Goal: Task Accomplishment & Management: Manage account settings

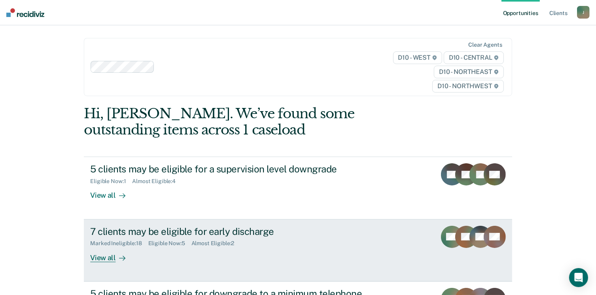
click at [103, 258] on div "View all" at bounding box center [112, 254] width 44 height 15
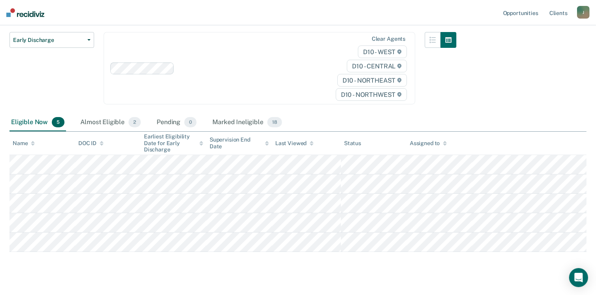
scroll to position [82, 0]
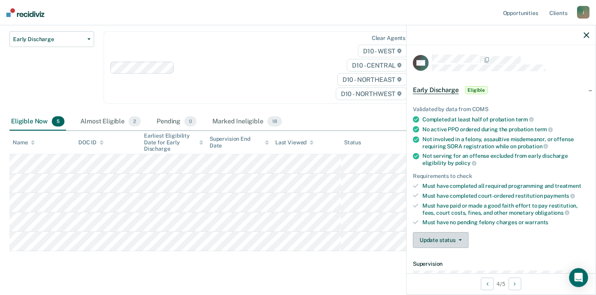
click at [461, 233] on button "Update status" at bounding box center [441, 240] width 56 height 16
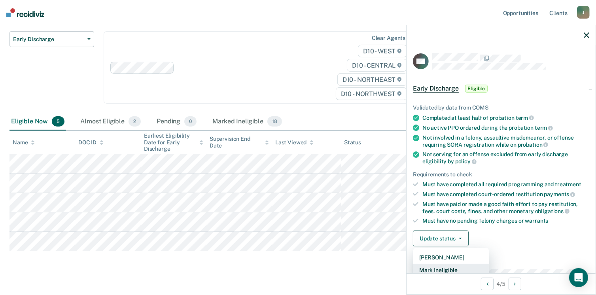
click at [442, 269] on button "Mark Ineligible" at bounding box center [451, 270] width 76 height 13
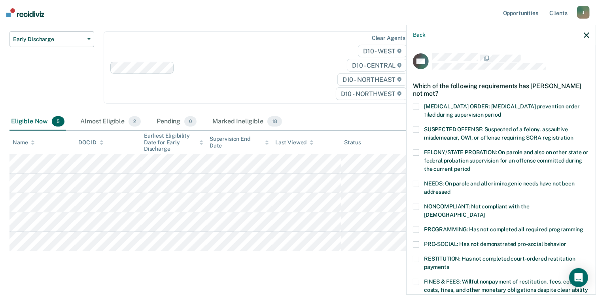
click at [416, 227] on span at bounding box center [416, 230] width 6 height 6
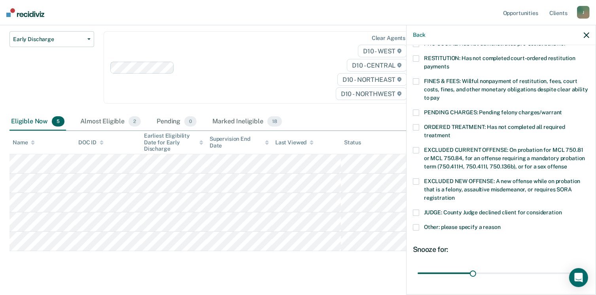
scroll to position [205, 0]
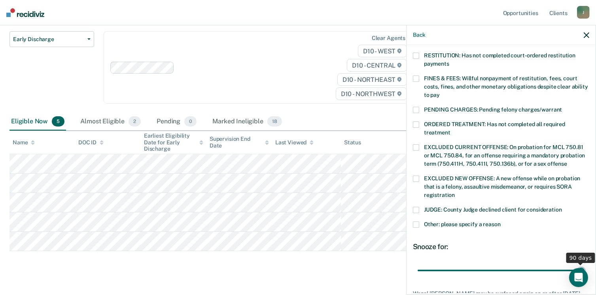
drag, startPoint x: 473, startPoint y: 259, endPoint x: 587, endPoint y: 276, distance: 115.6
type input "90"
click at [585, 276] on input "range" at bounding box center [501, 271] width 167 height 14
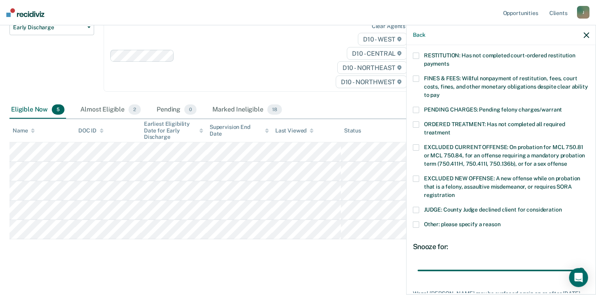
scroll to position [256, 0]
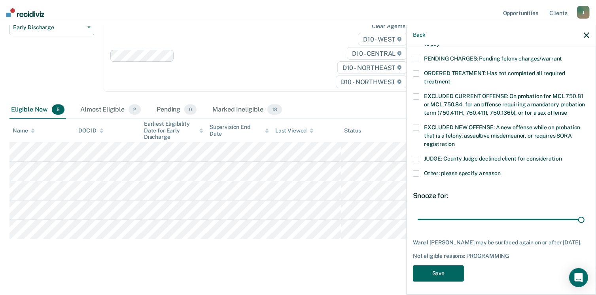
click at [422, 266] on button "Save" at bounding box center [438, 274] width 51 height 16
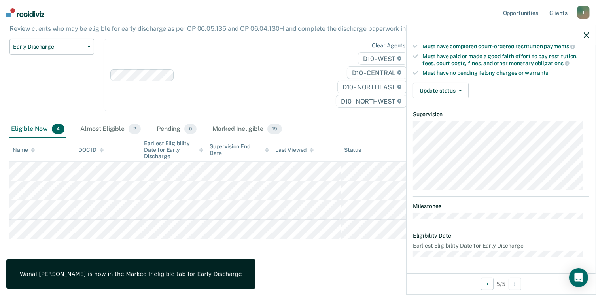
scroll to position [146, 0]
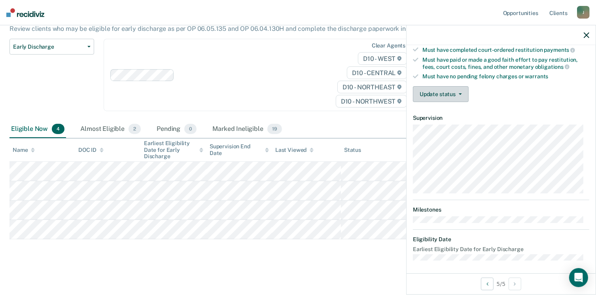
click at [461, 89] on button "Update status" at bounding box center [441, 94] width 56 height 16
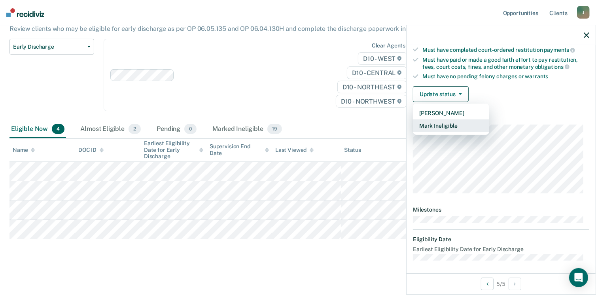
click at [443, 121] on button "Mark Ineligible" at bounding box center [451, 126] width 76 height 13
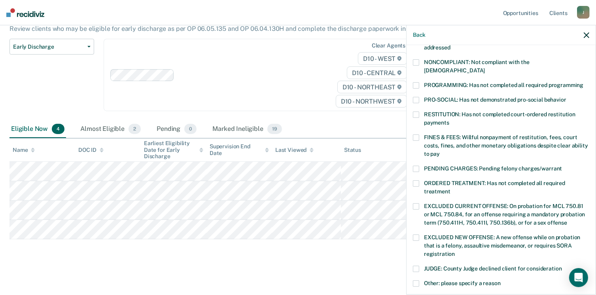
click at [418, 82] on span at bounding box center [416, 85] width 6 height 6
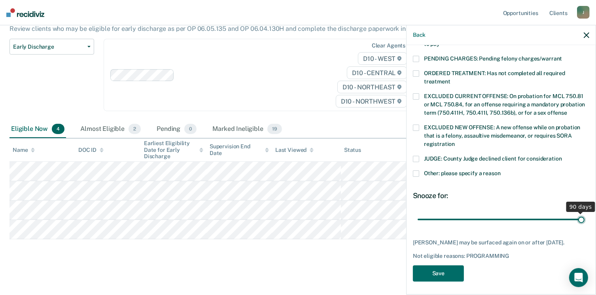
drag, startPoint x: 471, startPoint y: 212, endPoint x: 581, endPoint y: 249, distance: 115.3
type input "90"
click at [581, 227] on input "range" at bounding box center [501, 220] width 167 height 14
click at [451, 273] on button "Save" at bounding box center [438, 274] width 51 height 16
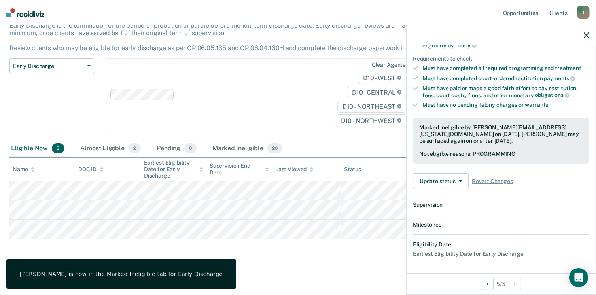
scroll to position [205, 0]
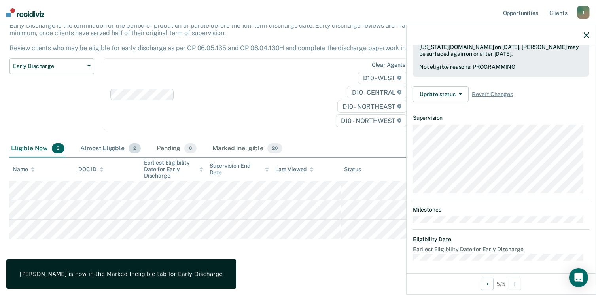
click at [99, 146] on div "Almost Eligible 2" at bounding box center [111, 148] width 64 height 17
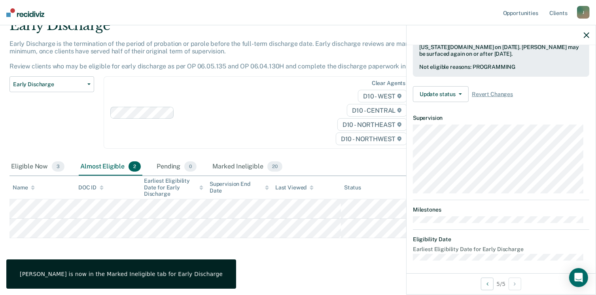
scroll to position [36, 0]
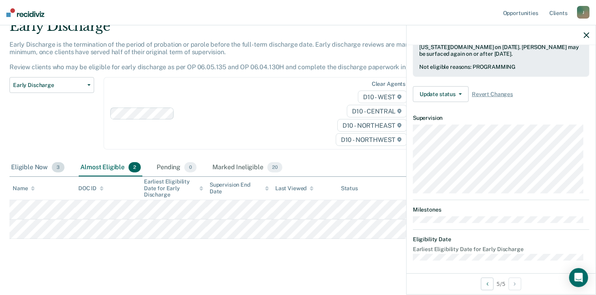
click at [30, 167] on div "Eligible Now 3" at bounding box center [37, 167] width 57 height 17
